Goal: Task Accomplishment & Management: Complete application form

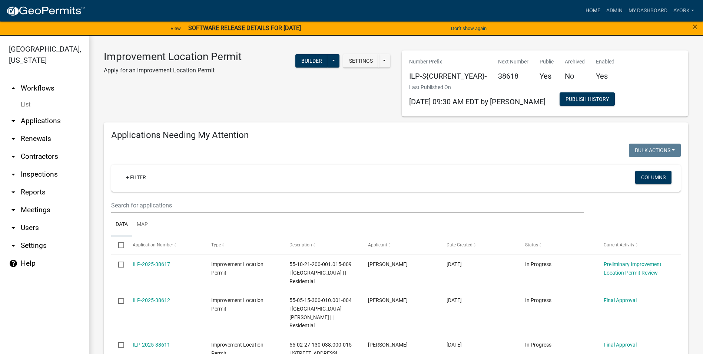
click at [592, 12] on link "Home" at bounding box center [593, 11] width 21 height 14
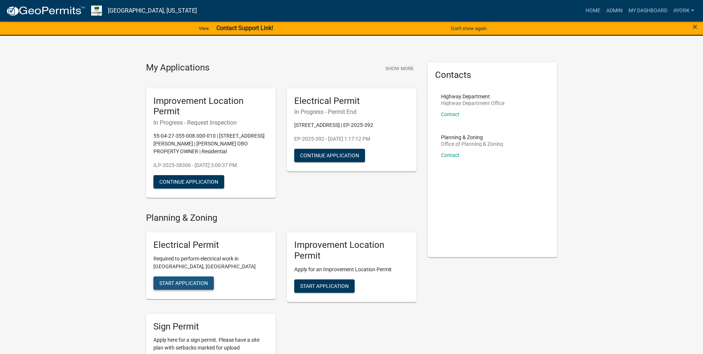
click at [205, 280] on span "Start Application" at bounding box center [183, 283] width 49 height 6
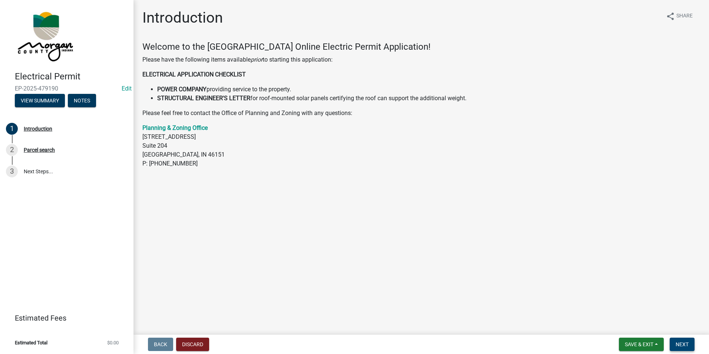
click at [687, 348] on button "Next" at bounding box center [681, 343] width 25 height 13
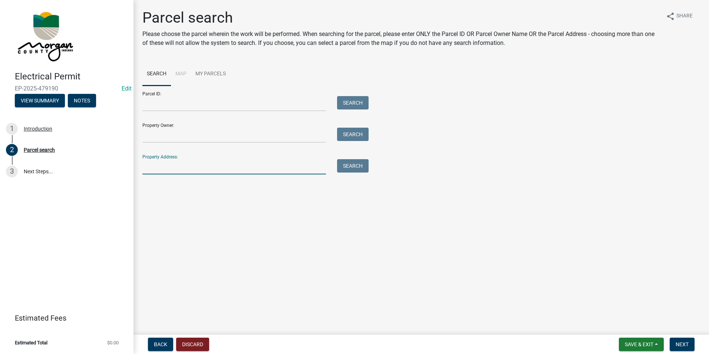
click at [167, 164] on input "Property Address:" at bounding box center [233, 166] width 183 height 15
type input "6291"
click at [349, 161] on button "Search" at bounding box center [353, 165] width 32 height 13
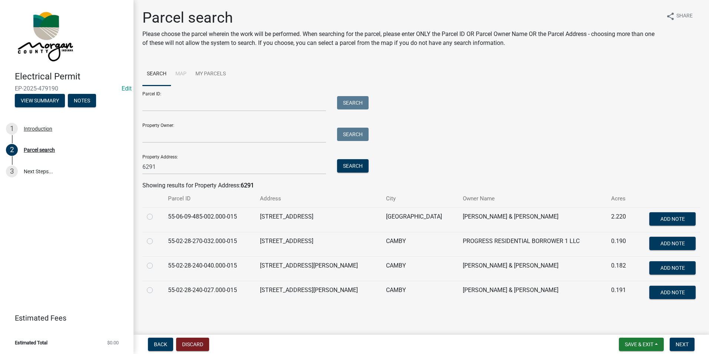
click at [156, 212] on label at bounding box center [156, 212] width 0 height 0
click at [156, 216] on input "radio" at bounding box center [158, 214] width 5 height 5
radio input "true"
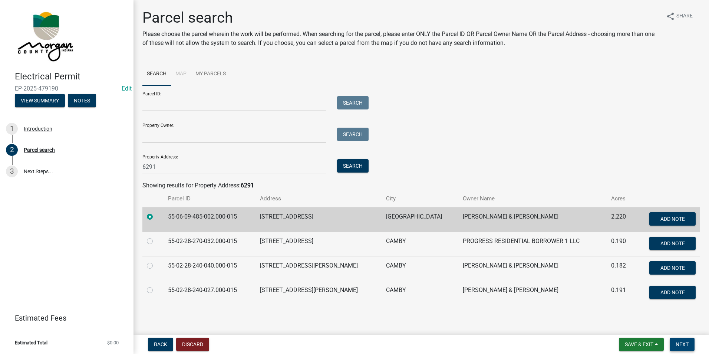
click at [690, 343] on button "Next" at bounding box center [681, 343] width 25 height 13
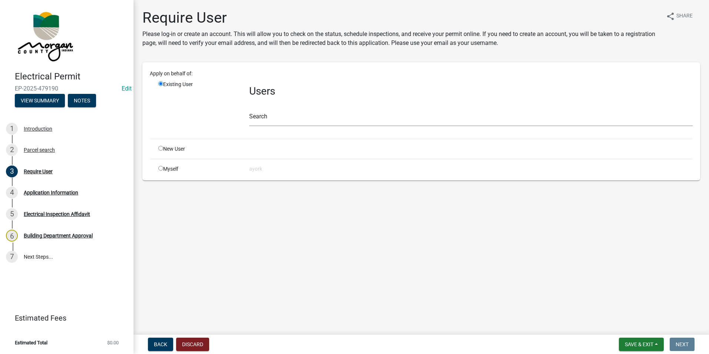
click at [161, 149] on input "radio" at bounding box center [160, 148] width 5 height 5
radio input "true"
radio input "false"
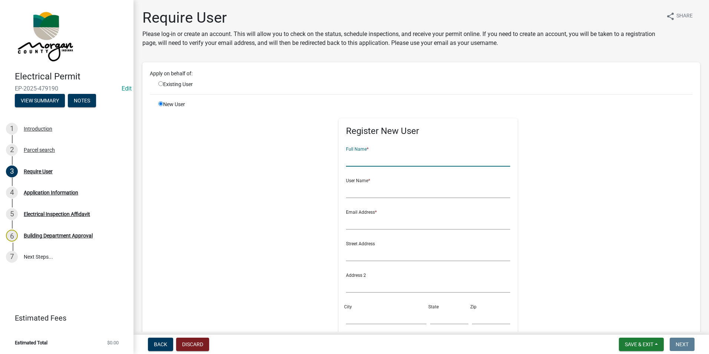
click at [373, 157] on input "text" at bounding box center [428, 158] width 164 height 15
type input "[PERSON_NAME]"
drag, startPoint x: 370, startPoint y: 192, endPoint x: 365, endPoint y: 191, distance: 4.9
click at [370, 192] on input "text" at bounding box center [428, 190] width 164 height 15
type input "josephrode"
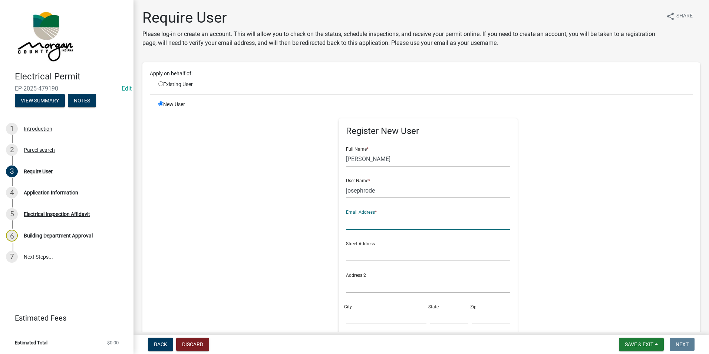
click at [371, 220] on input "text" at bounding box center [428, 221] width 164 height 15
type input "[PERSON_NAME][EMAIL_ADDRESS][DOMAIN_NAME]"
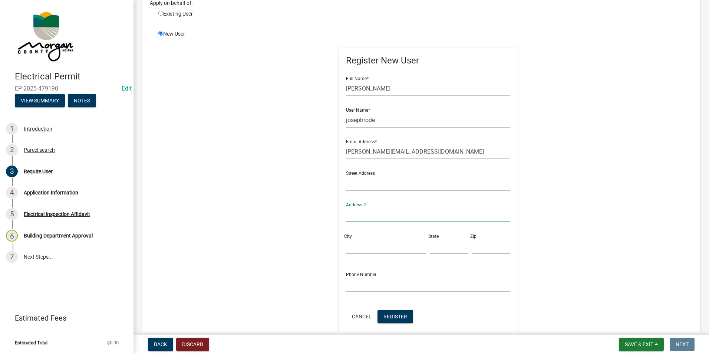
scroll to position [74, 0]
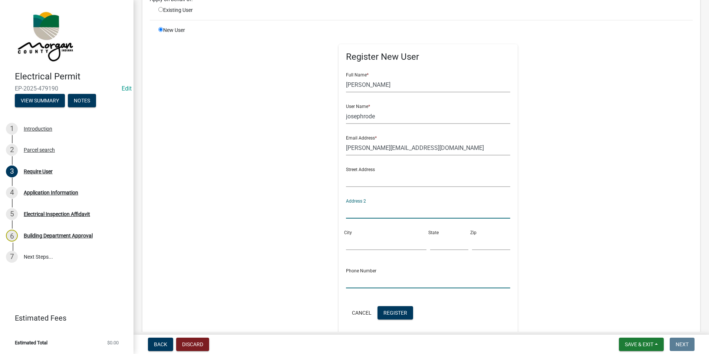
click at [357, 278] on input "text" at bounding box center [428, 280] width 164 height 15
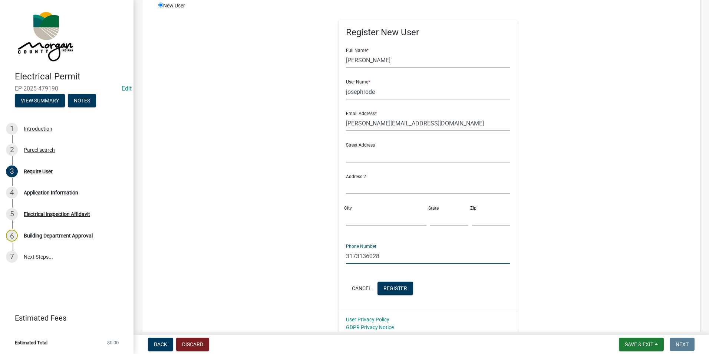
scroll to position [111, 0]
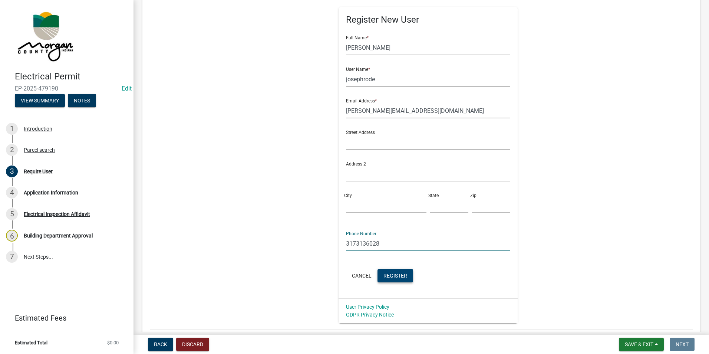
type input "3173136028"
click at [395, 280] on button "Register" at bounding box center [395, 275] width 36 height 13
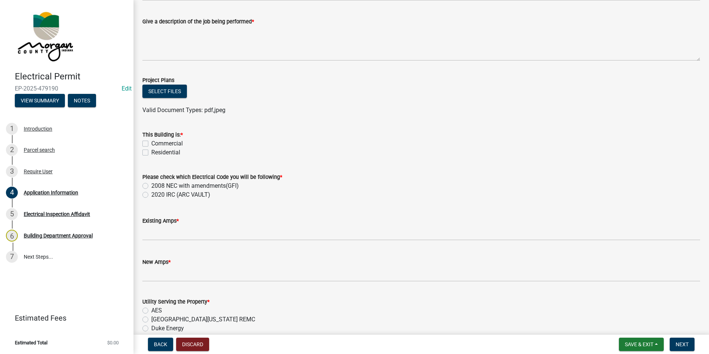
scroll to position [297, 0]
click at [151, 150] on label "Residential" at bounding box center [165, 151] width 29 height 9
click at [151, 150] on input "Residential" at bounding box center [153, 149] width 5 height 5
checkbox input "true"
checkbox input "false"
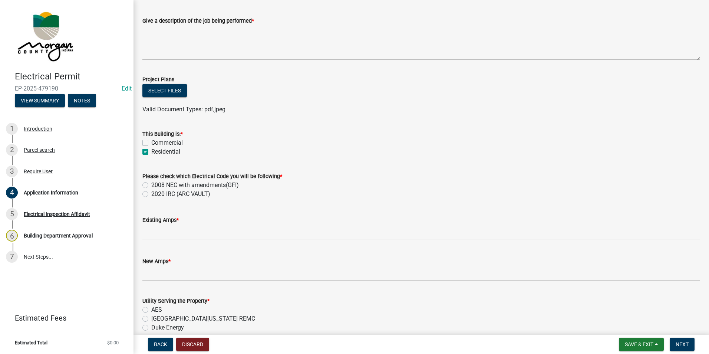
checkbox input "true"
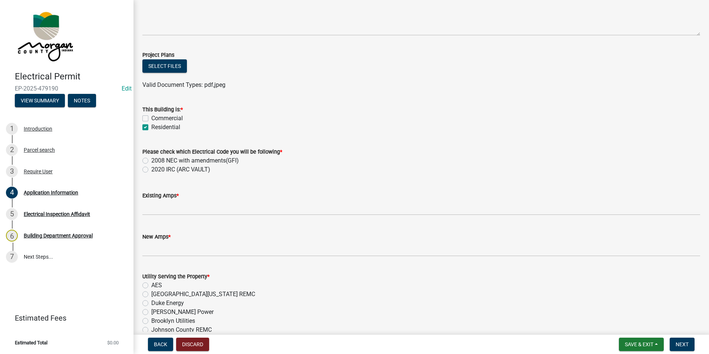
scroll to position [334, 0]
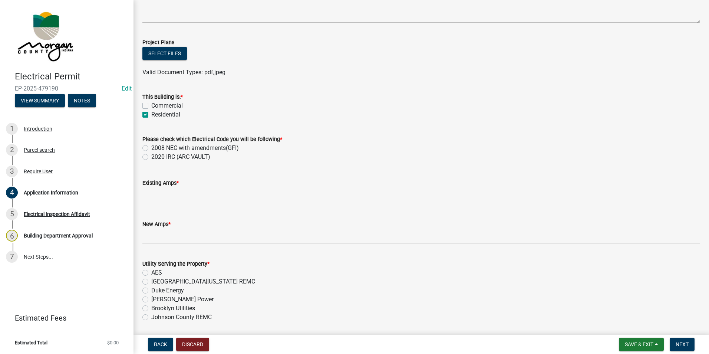
click at [151, 146] on label "2008 NEC with amendments(GFI)" at bounding box center [194, 147] width 87 height 9
click at [151, 146] on input "2008 NEC with amendments(GFI)" at bounding box center [153, 145] width 5 height 5
radio input "true"
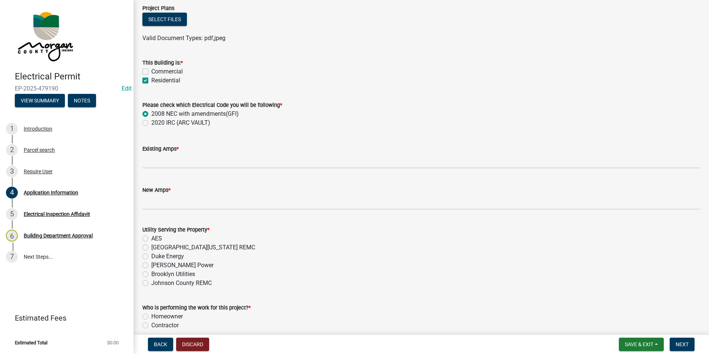
scroll to position [408, 0]
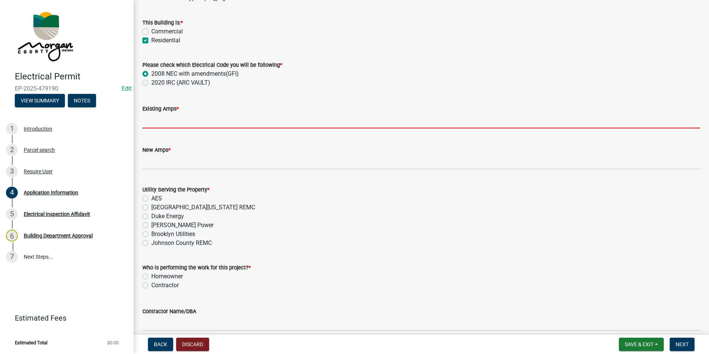
click at [175, 116] on input "text" at bounding box center [421, 120] width 558 height 15
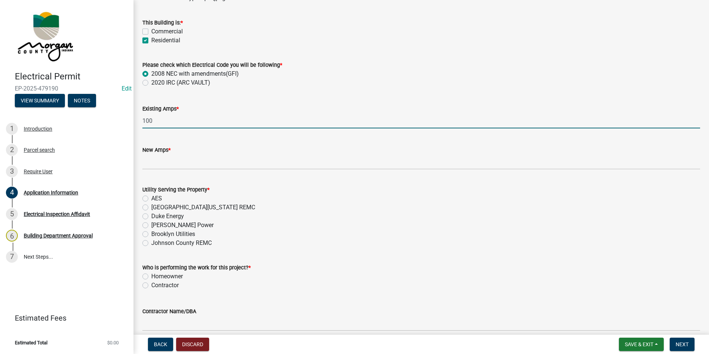
type input "100"
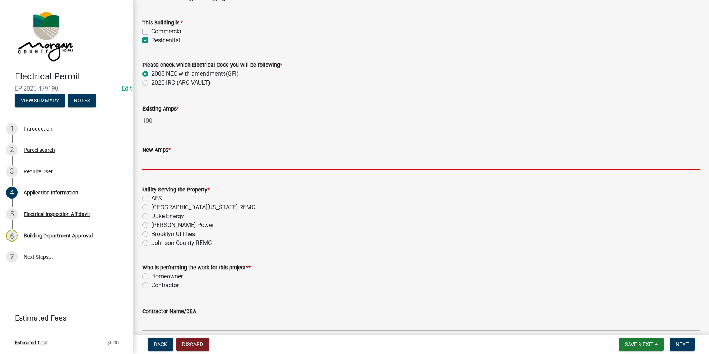
click at [181, 159] on input "text" at bounding box center [421, 161] width 558 height 15
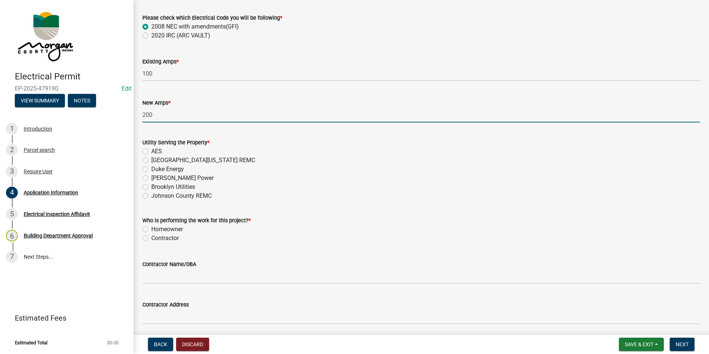
scroll to position [482, 0]
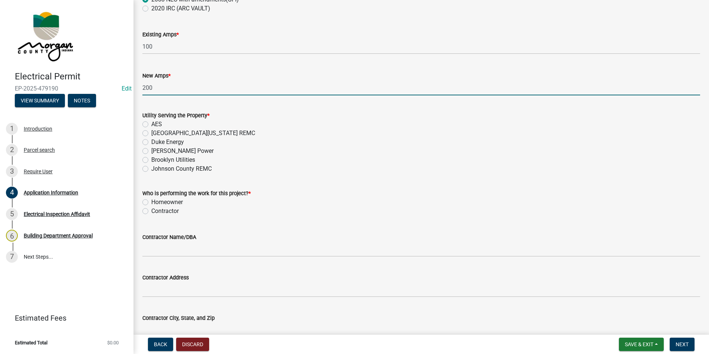
type input "200"
click at [151, 125] on label "AES" at bounding box center [156, 124] width 11 height 9
click at [151, 125] on input "AES" at bounding box center [153, 122] width 5 height 5
radio input "true"
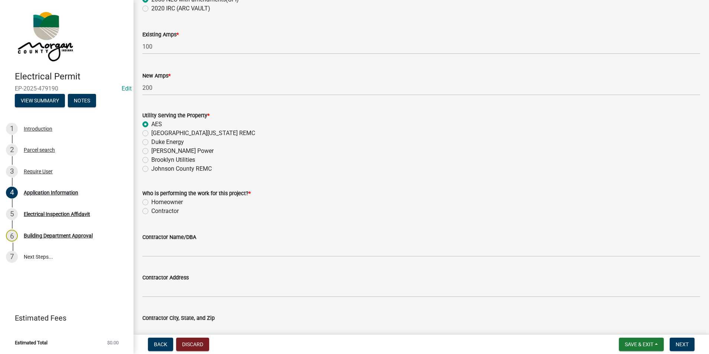
click at [151, 202] on label "Homeowner" at bounding box center [167, 202] width 32 height 9
click at [151, 202] on input "Homeowner" at bounding box center [153, 200] width 5 height 5
radio input "true"
click at [151, 211] on label "Contractor" at bounding box center [164, 210] width 27 height 9
click at [151, 211] on input "Contractor" at bounding box center [153, 208] width 5 height 5
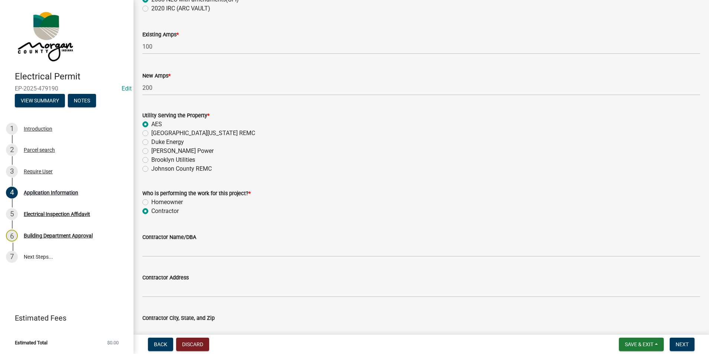
radio input "true"
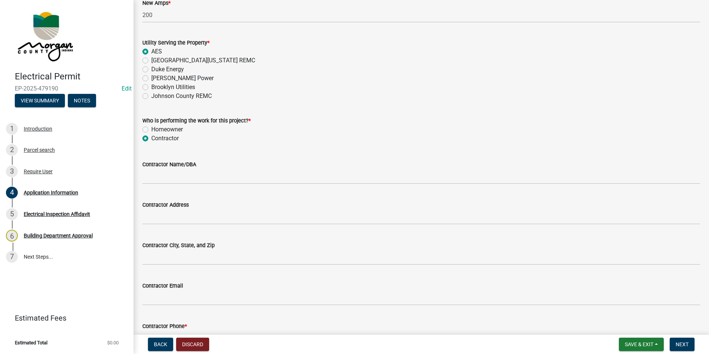
scroll to position [556, 0]
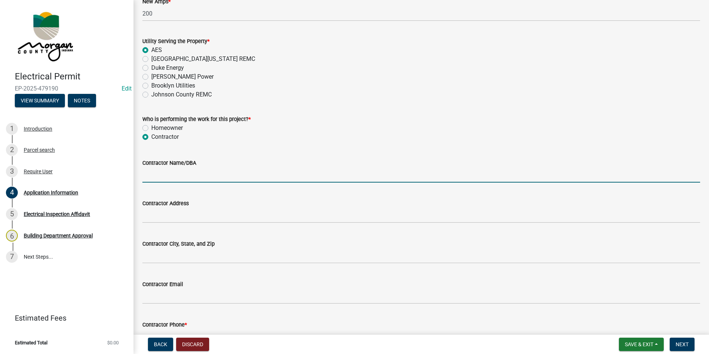
click at [163, 176] on input "Contractor Name/DBA" at bounding box center [421, 174] width 558 height 15
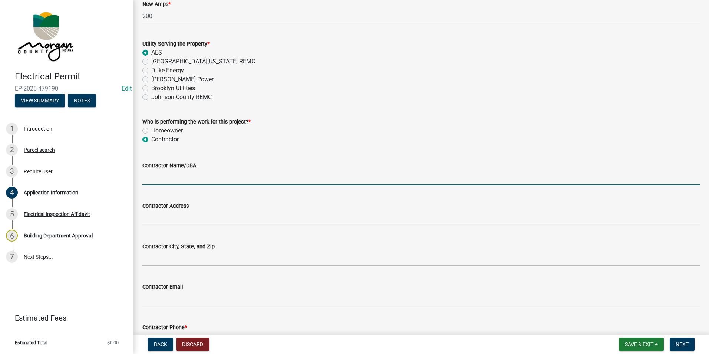
scroll to position [571, 0]
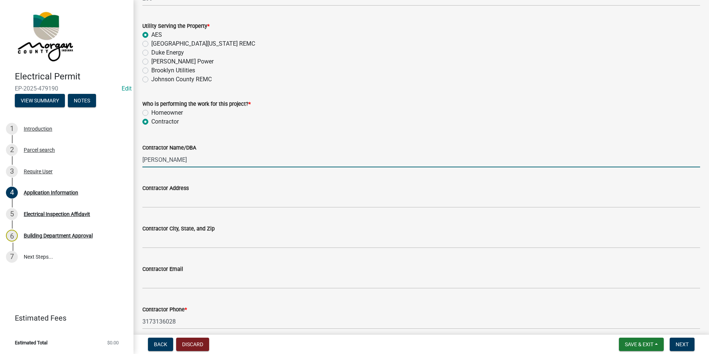
type input "[PERSON_NAME]"
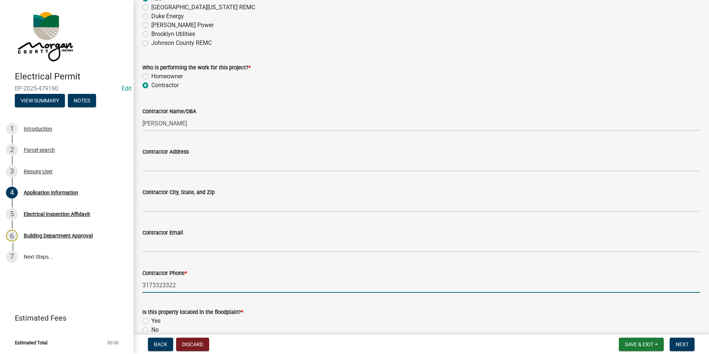
scroll to position [645, 0]
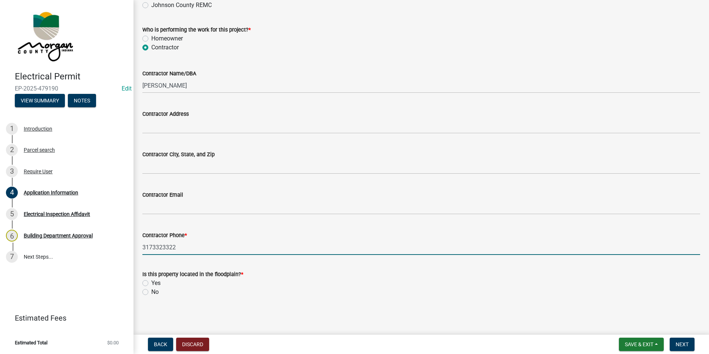
type input "3173323322"
click at [151, 293] on label "No" at bounding box center [154, 291] width 7 height 9
click at [151, 292] on input "No" at bounding box center [153, 289] width 5 height 5
radio input "true"
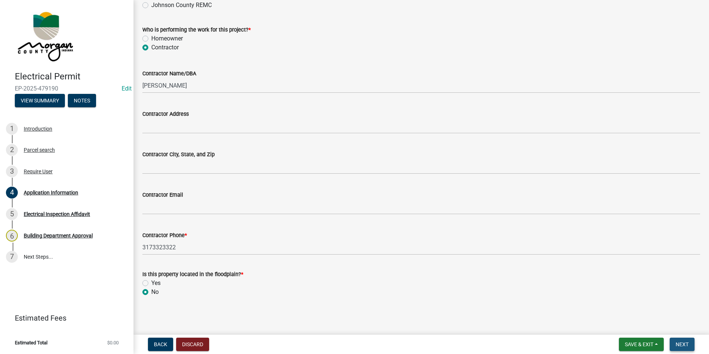
click at [687, 342] on span "Next" at bounding box center [681, 344] width 13 height 6
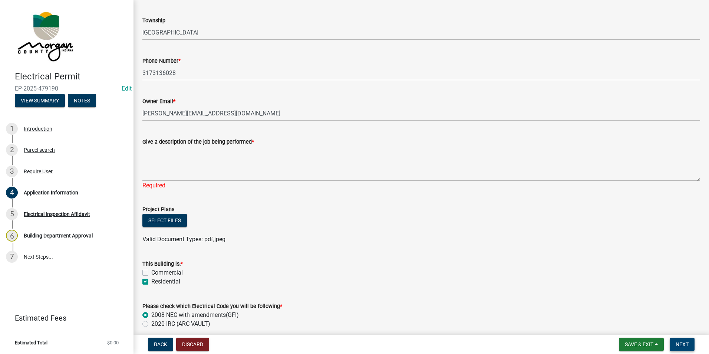
scroll to position [172, 0]
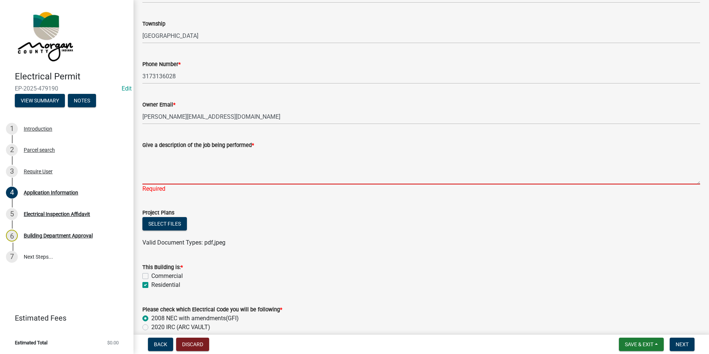
click at [169, 158] on textarea "Give a description of the job being performed *" at bounding box center [421, 166] width 558 height 35
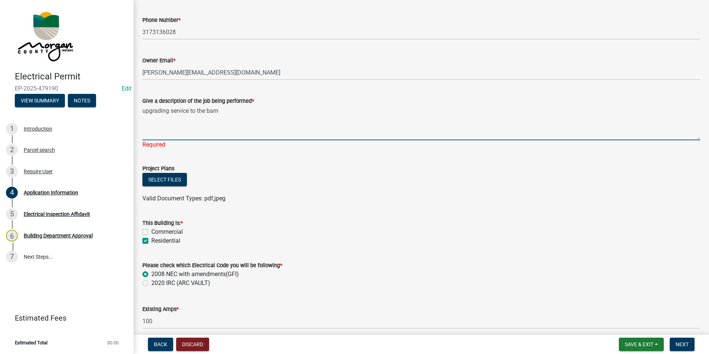
scroll to position [284, 0]
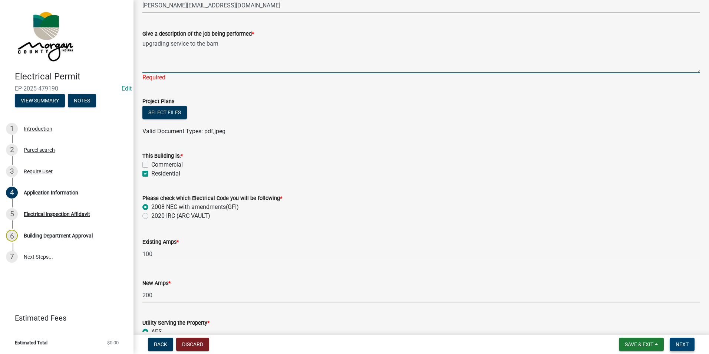
type textarea "upgrading service to the barn"
click at [684, 341] on span "Next" at bounding box center [681, 344] width 13 height 6
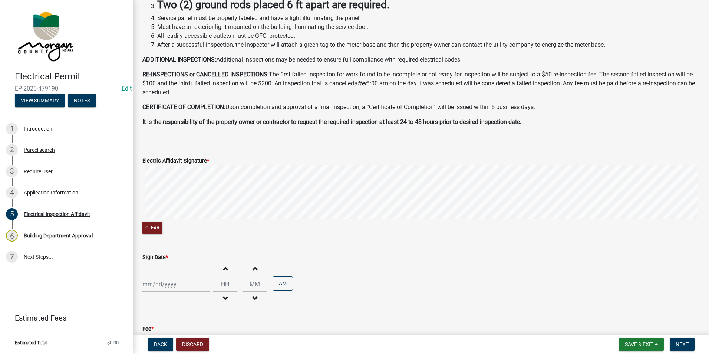
scroll to position [185, 0]
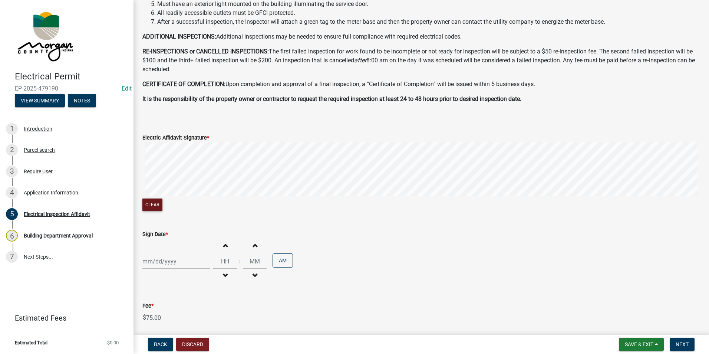
click at [150, 205] on button "Clear" at bounding box center [152, 204] width 20 height 12
click at [609, 56] on wm-data-entity-input-list "Please review the following regulations for electrical work in [GEOGRAPHIC_DATA…" at bounding box center [421, 94] width 558 height 476
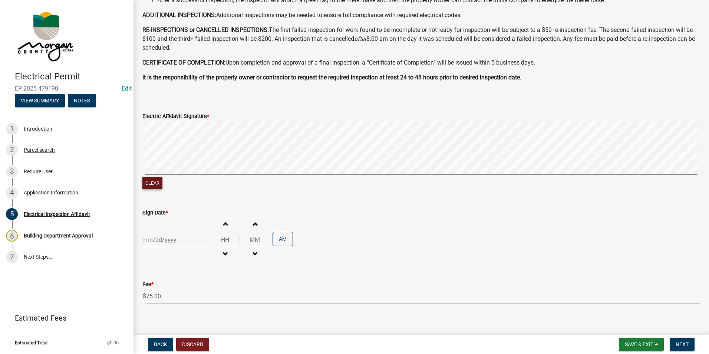
scroll to position [214, 0]
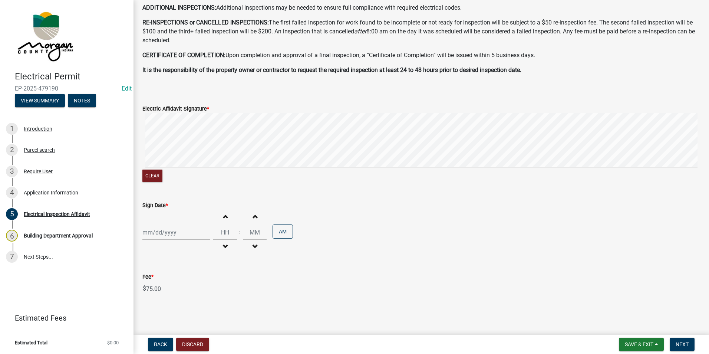
select select "9"
select select "2025"
click at [180, 234] on div "[PERSON_NAME] Feb Mar Apr [PERSON_NAME][DATE] Oct Nov [DATE] 1526 1527 1528 152…" at bounding box center [176, 232] width 68 height 15
click at [159, 181] on div "16" at bounding box center [162, 181] width 12 height 12
type input "[DATE]"
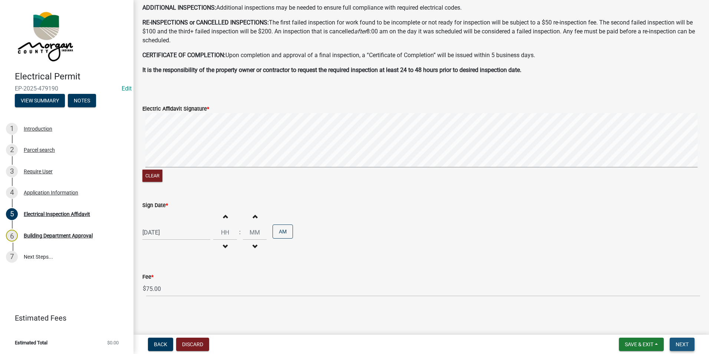
click at [684, 344] on span "Next" at bounding box center [681, 344] width 13 height 6
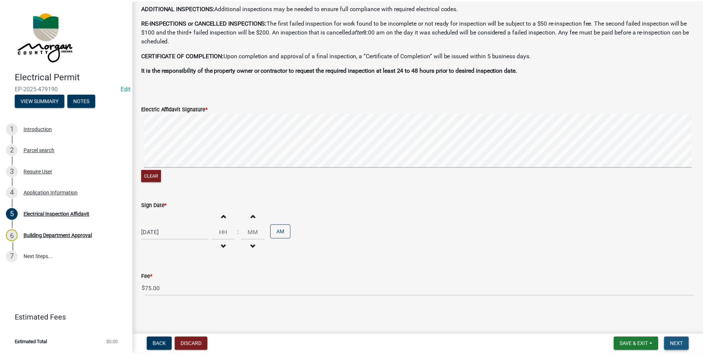
scroll to position [0, 0]
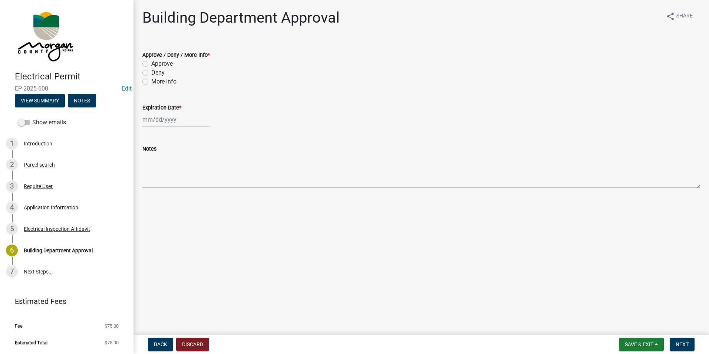
click at [151, 64] on label "Approve" at bounding box center [162, 63] width 22 height 9
click at [151, 64] on input "Approve" at bounding box center [153, 61] width 5 height 5
radio input "true"
click at [172, 117] on div at bounding box center [176, 119] width 68 height 15
select select "9"
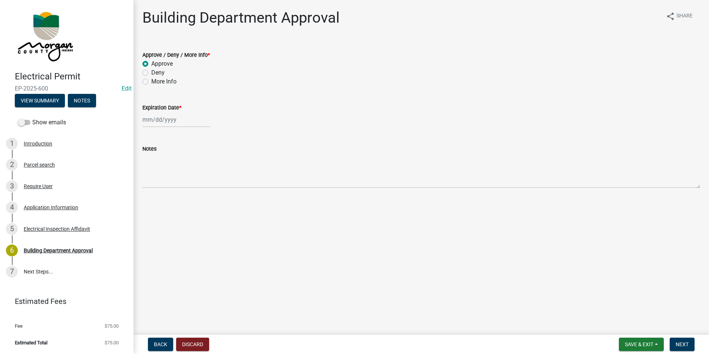
select select "2025"
click at [162, 180] on div "16" at bounding box center [162, 183] width 12 height 12
type input "[DATE]"
select select "9"
select select "2025"
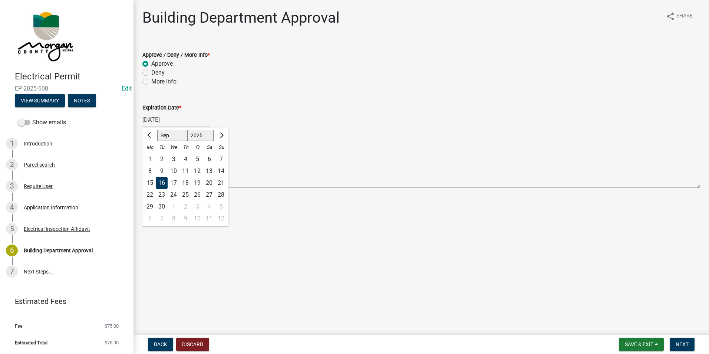
click at [182, 122] on div "[DATE] [PERSON_NAME] Apr May Jun [DATE] Aug Sep Oct Nov [DATE] 1526 1527 1528 1…" at bounding box center [176, 119] width 68 height 15
click at [175, 119] on input "[DATE]" at bounding box center [176, 119] width 68 height 15
type input "[DATE]"
click at [220, 121] on div "[DATE] Jan Feb Mar Apr May Jun [DATE] Aug Sep Oct Nov [DATE] 1526 1527 1528 152…" at bounding box center [421, 119] width 558 height 15
click at [684, 342] on span "Next" at bounding box center [681, 344] width 13 height 6
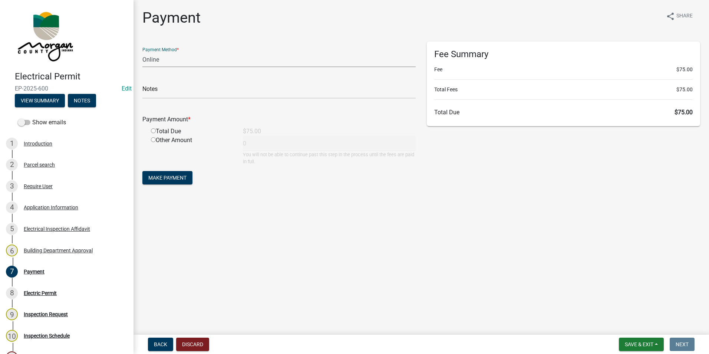
click at [152, 59] on select "Credit Card POS Check Cash Online" at bounding box center [278, 59] width 273 height 15
select select "2: 1"
click at [142, 52] on select "Credit Card POS Check Cash Online" at bounding box center [278, 59] width 273 height 15
click at [154, 132] on input "radio" at bounding box center [153, 130] width 5 height 5
radio input "true"
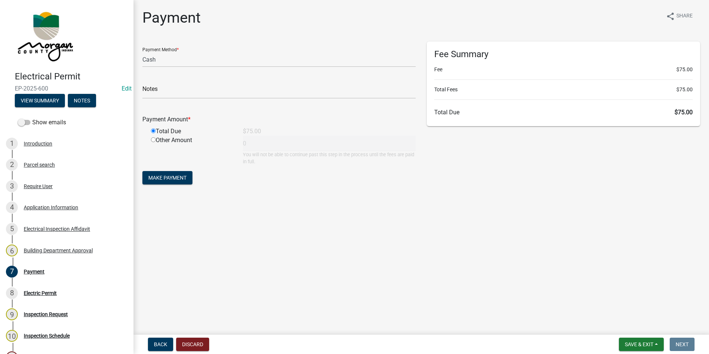
type input "75"
click at [180, 178] on span "Make Payment" at bounding box center [167, 178] width 38 height 6
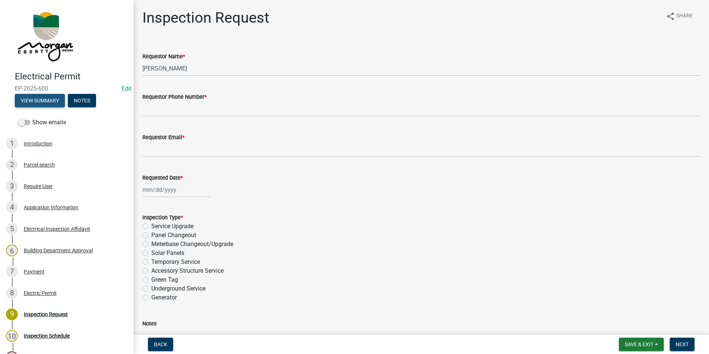
click at [42, 100] on button "View Summary" at bounding box center [40, 100] width 50 height 13
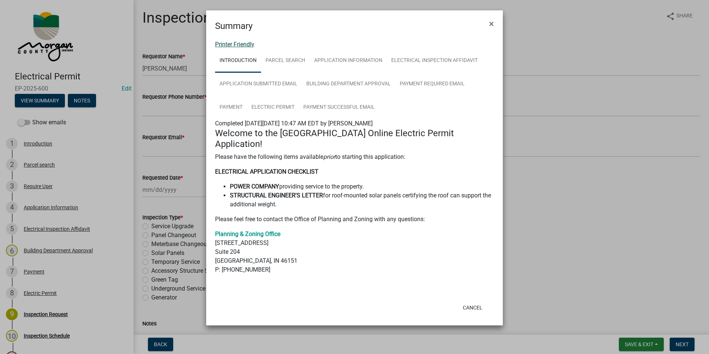
click at [235, 45] on link "Printer Friendly" at bounding box center [234, 44] width 39 height 7
click at [474, 301] on button "Cancel" at bounding box center [473, 307] width 32 height 13
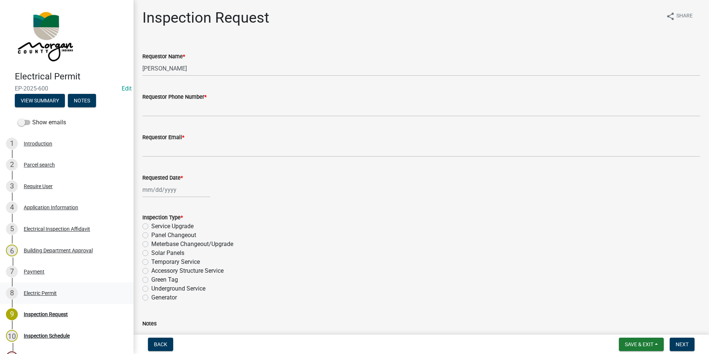
click at [44, 293] on div "Electric Permit" at bounding box center [40, 292] width 33 height 5
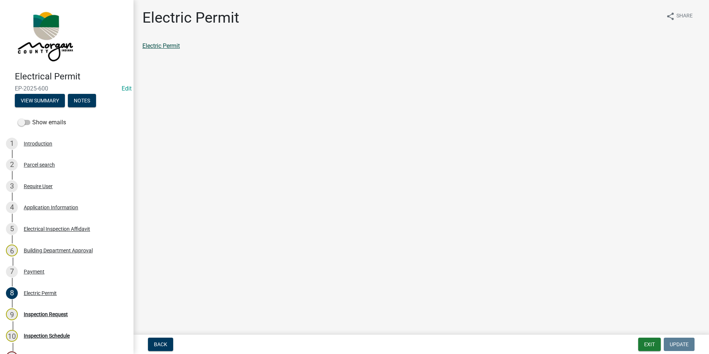
click at [165, 43] on link "Electric Permit" at bounding box center [160, 45] width 37 height 7
click at [650, 343] on button "Exit" at bounding box center [649, 343] width 23 height 13
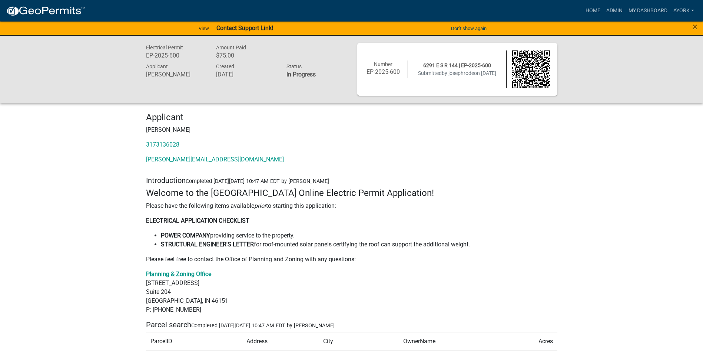
drag, startPoint x: 683, startPoint y: 0, endPoint x: 477, endPoint y: 143, distance: 250.8
click at [496, 158] on p "[PERSON_NAME][EMAIL_ADDRESS][DOMAIN_NAME]" at bounding box center [351, 159] width 411 height 9
